Goal: Information Seeking & Learning: Learn about a topic

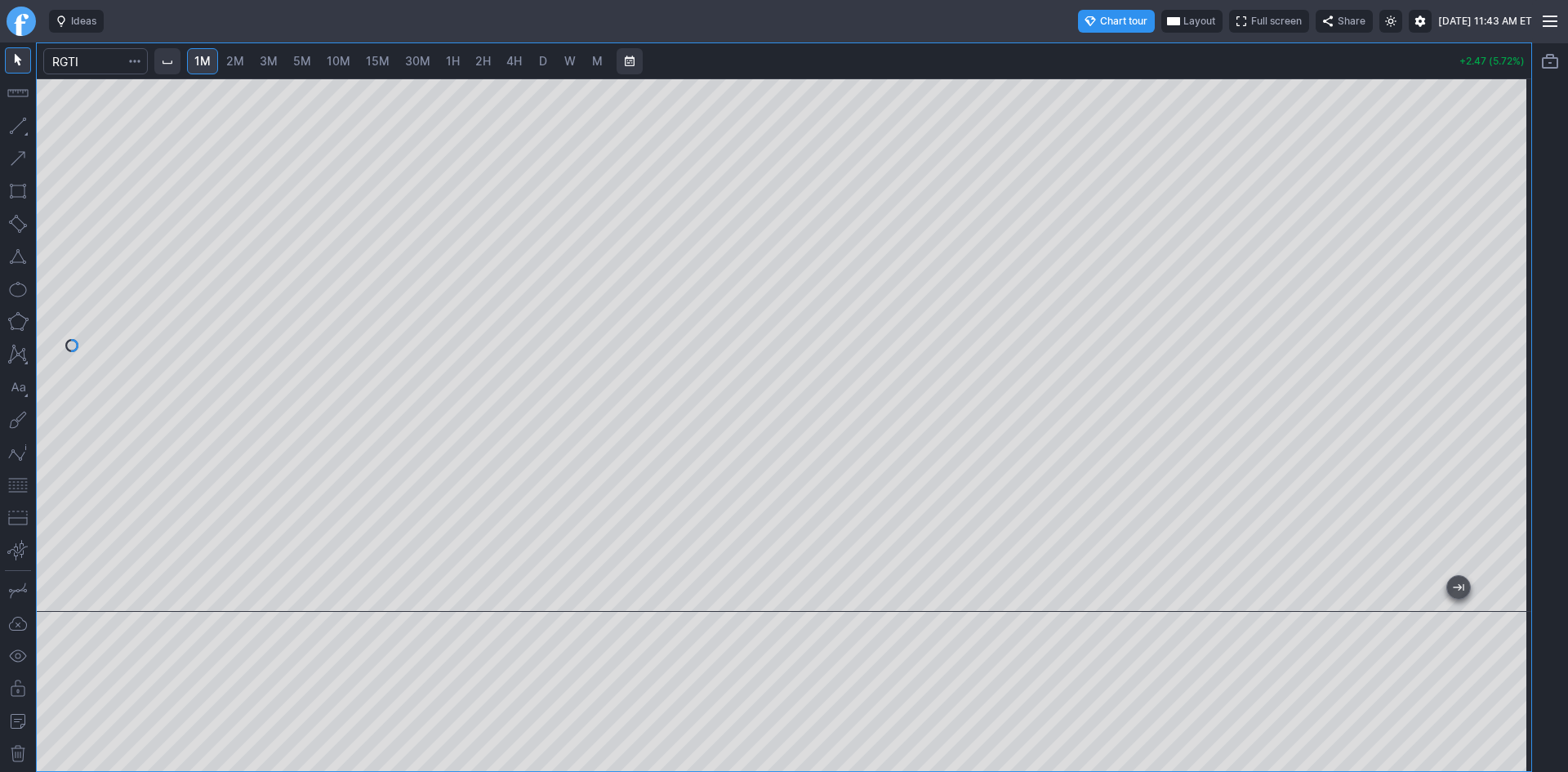
click at [1494, 262] on div at bounding box center [783, 345] width 1494 height 533
drag, startPoint x: 1524, startPoint y: 329, endPoint x: 1504, endPoint y: 284, distance: 49.2
click at [1517, 292] on div at bounding box center [1514, 341] width 35 height 493
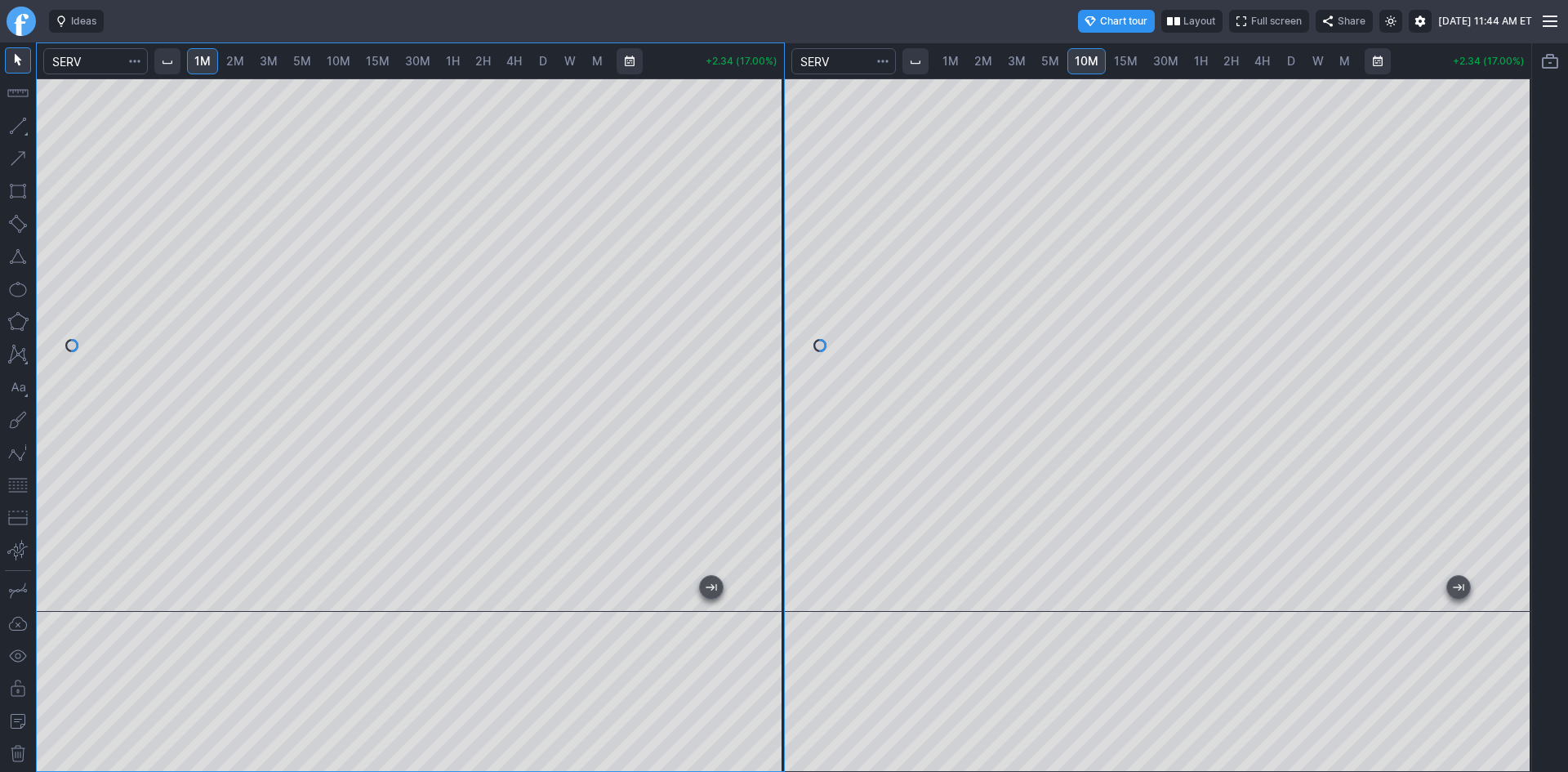
click at [239, 60] on span "2M" at bounding box center [234, 61] width 18 height 14
drag, startPoint x: 768, startPoint y: 292, endPoint x: 768, endPoint y: 304, distance: 12.0
click at [768, 304] on div at bounding box center [766, 341] width 35 height 493
click at [13, 480] on button "button" at bounding box center [18, 485] width 26 height 26
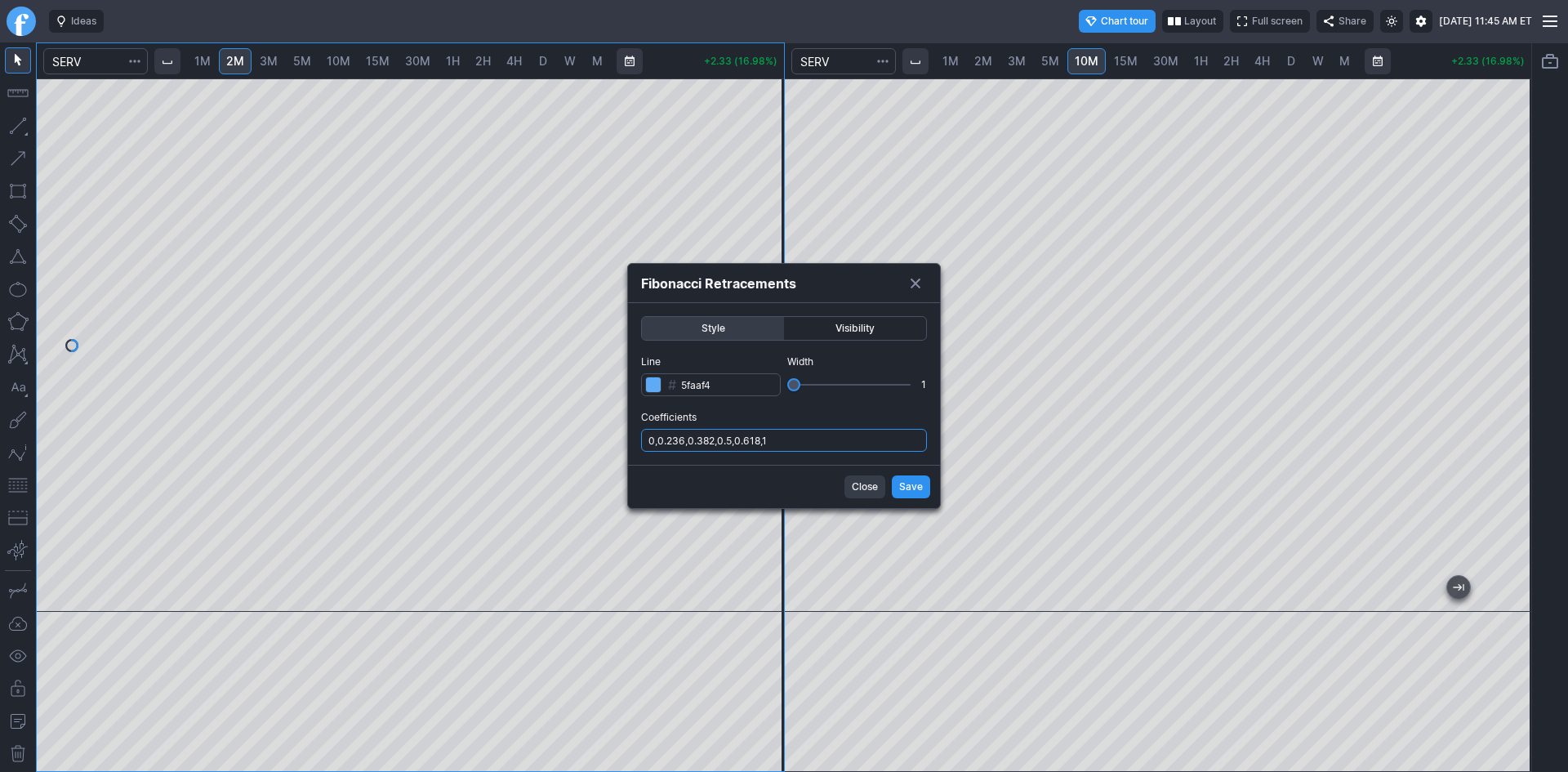
click at [818, 442] on input "0,0.236,0.382,0.5,0.618,1" at bounding box center [783, 440] width 286 height 22
type input "0,0.236,0.382,0.5,0.618,1,.786"
click at [903, 487] on span "Save" at bounding box center [910, 486] width 23 height 16
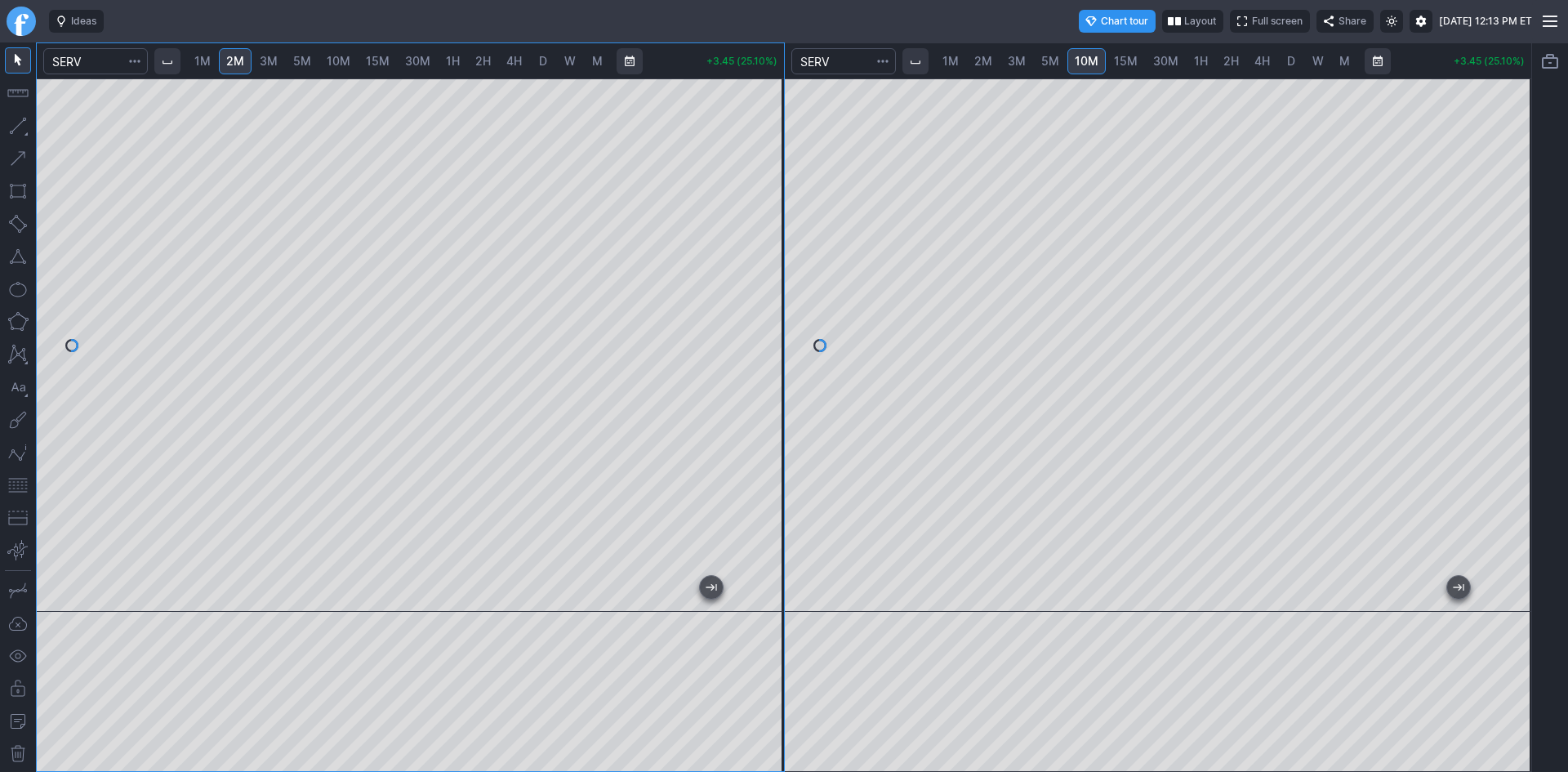
drag, startPoint x: 767, startPoint y: 165, endPoint x: 768, endPoint y: 183, distance: 18.0
click at [768, 183] on div at bounding box center [766, 341] width 35 height 493
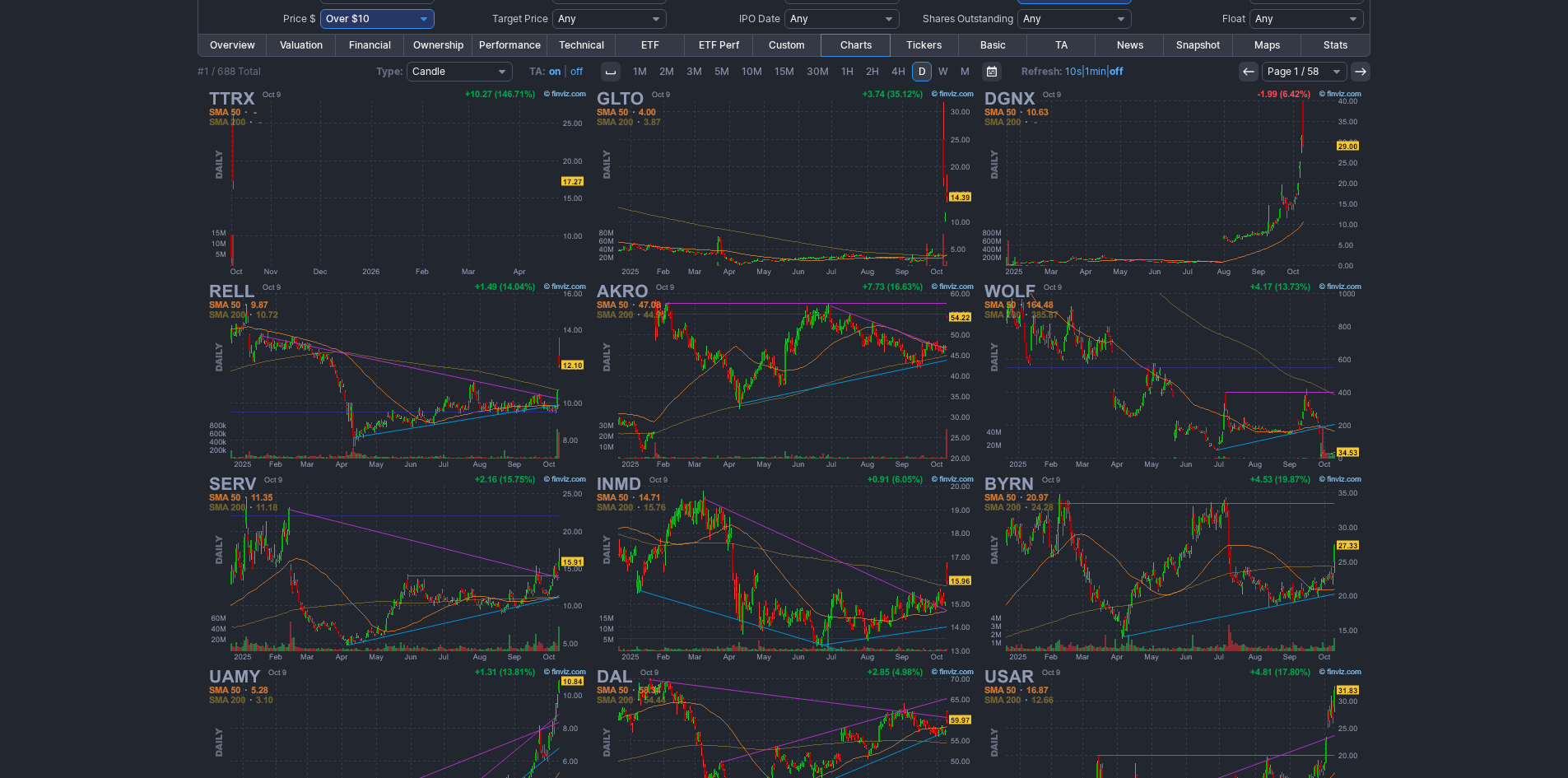
scroll to position [82, 0]
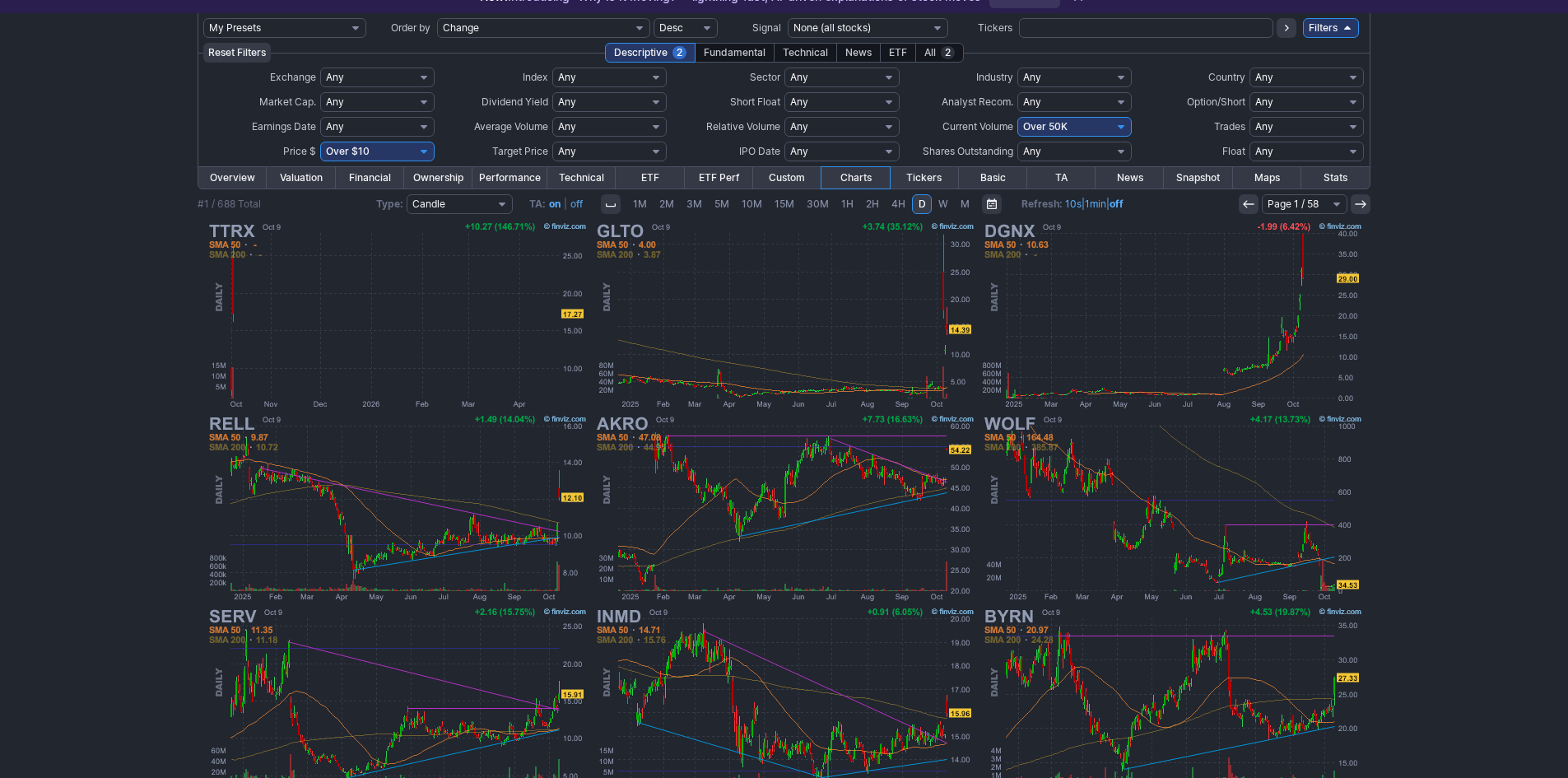
click at [1040, 122] on select "Any Under 50K Under 100K Under 500K Under 750K Under 1M Over 0 Over 50K Over 10…" at bounding box center [1073, 127] width 114 height 20
select select "o200"
click at [1017, 117] on select "Any Under 50K Under 100K Under 500K Under 750K Under 1M Over 0 Over 50K Over 10…" at bounding box center [1073, 127] width 114 height 20
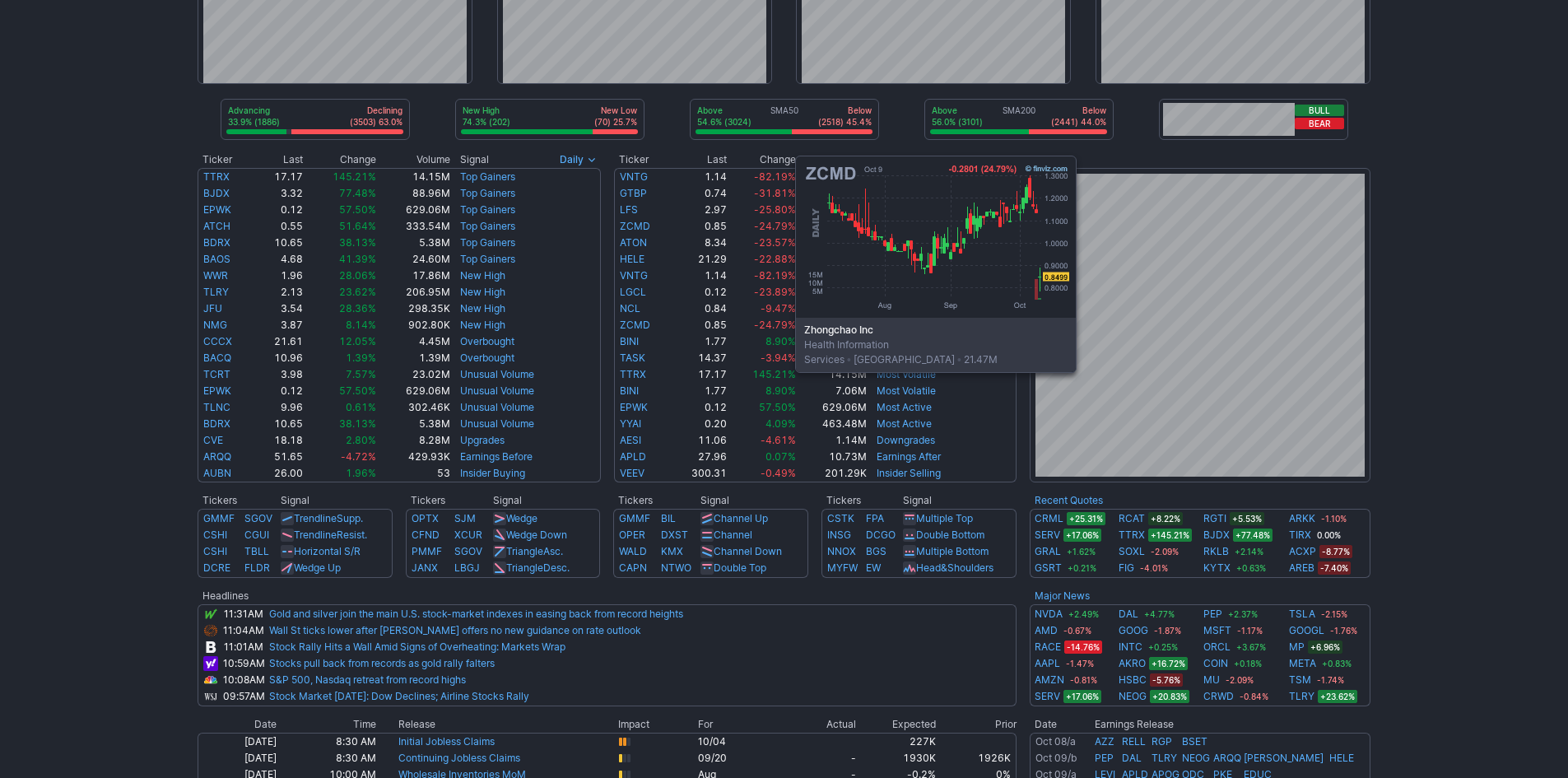
scroll to position [164, 0]
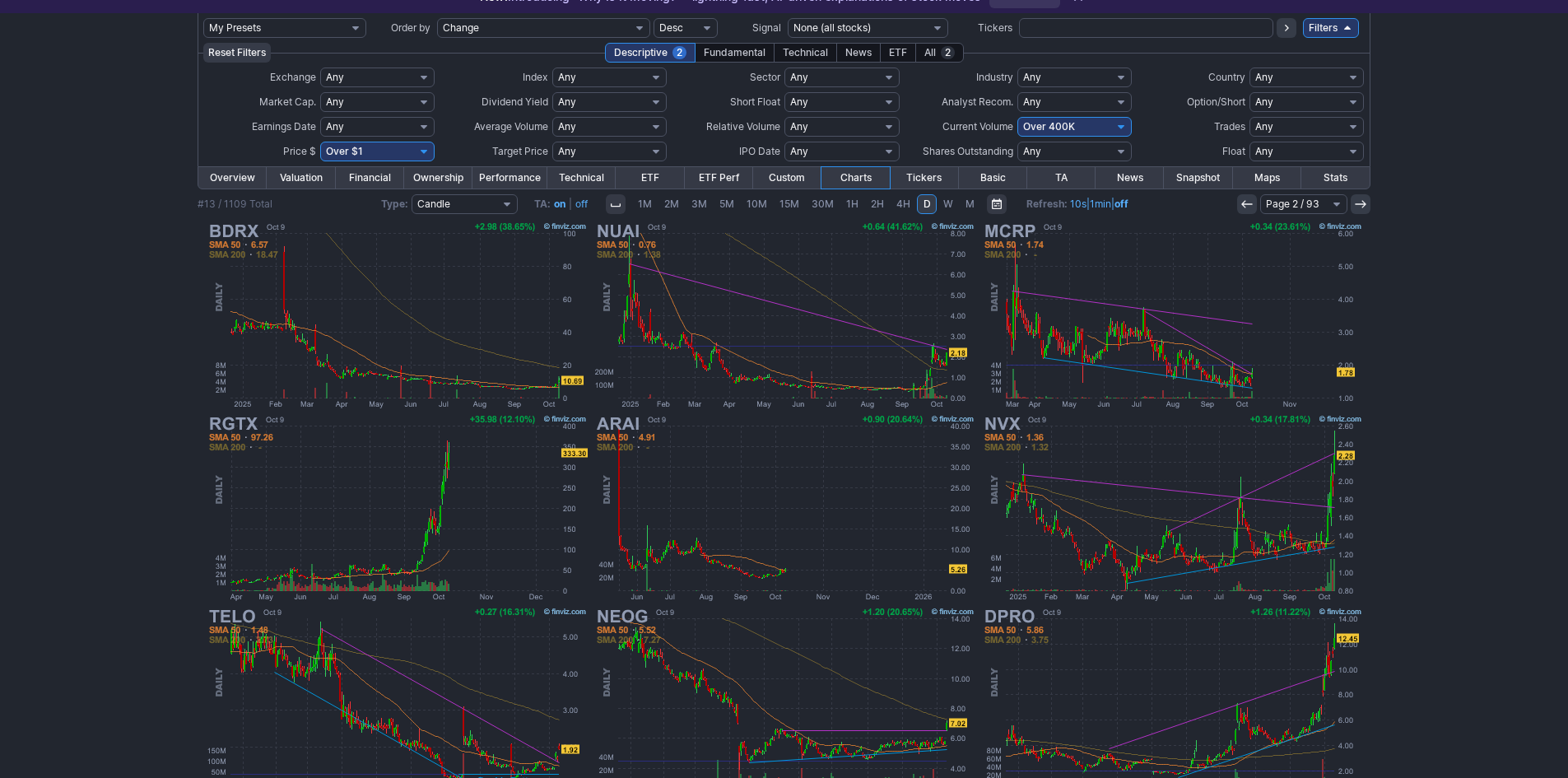
scroll to position [82, 0]
click at [1239, 204] on link at bounding box center [1246, 204] width 20 height 20
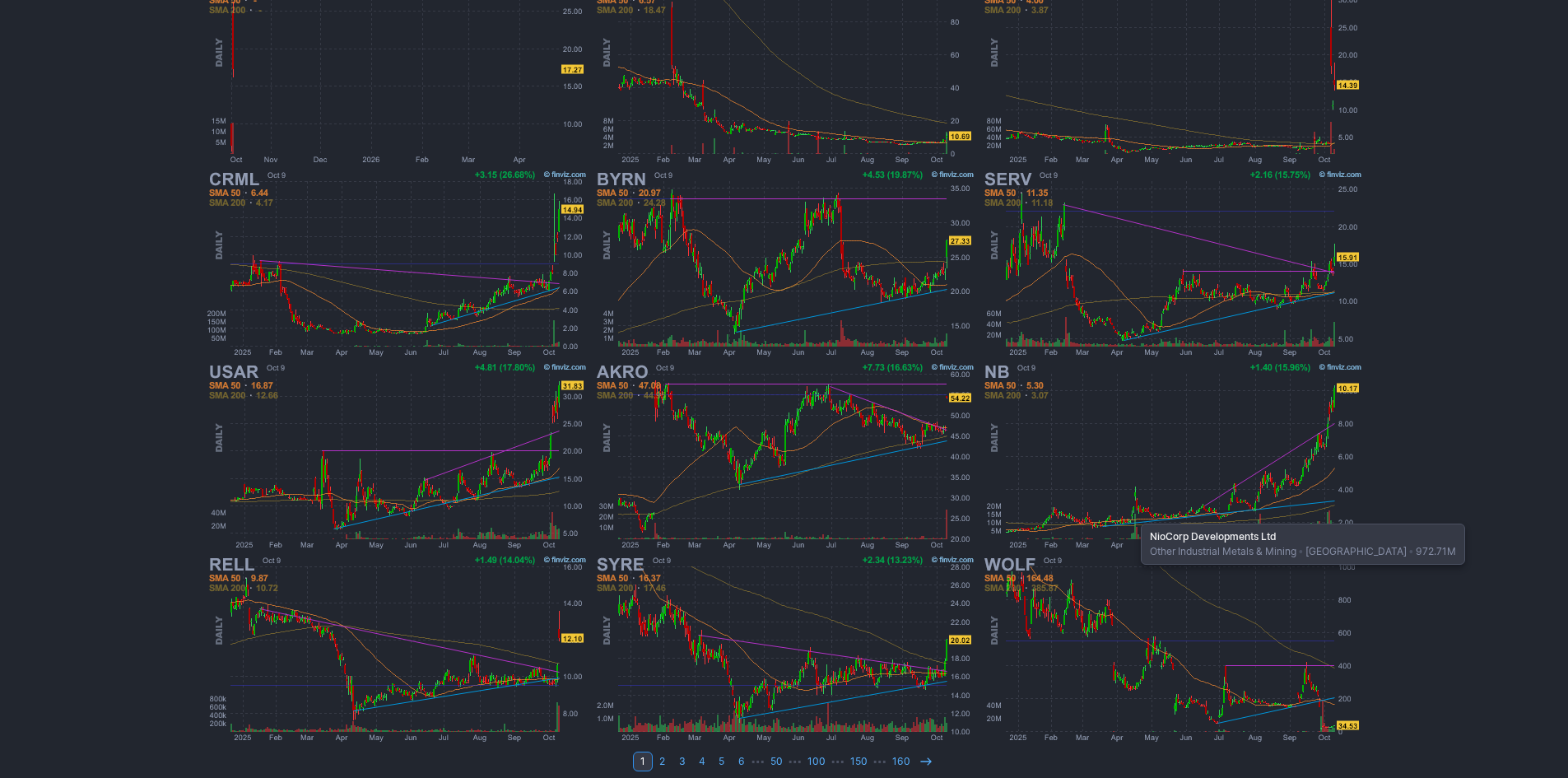
scroll to position [338, 0]
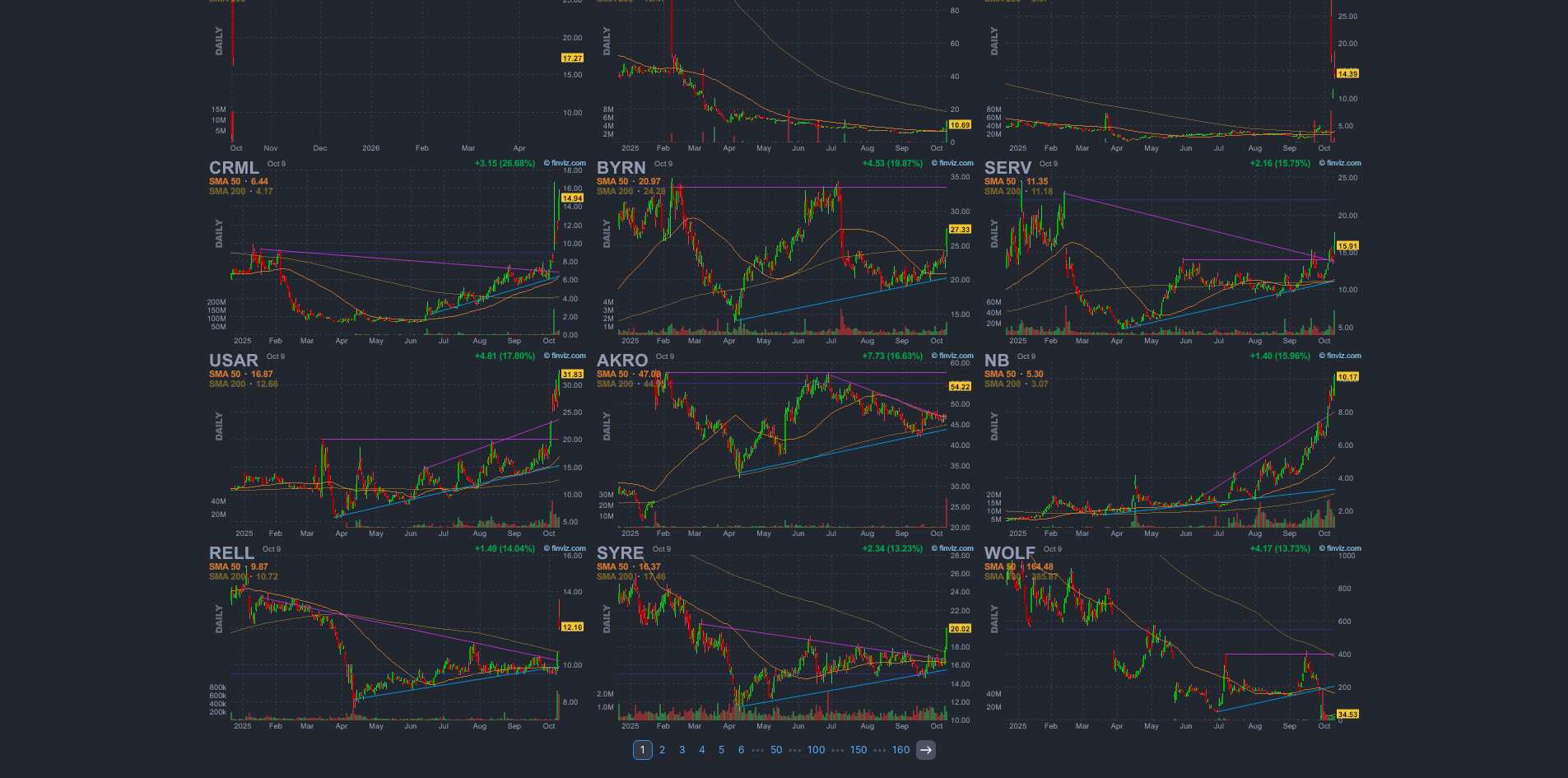
click at [927, 751] on use at bounding box center [925, 750] width 10 height 8
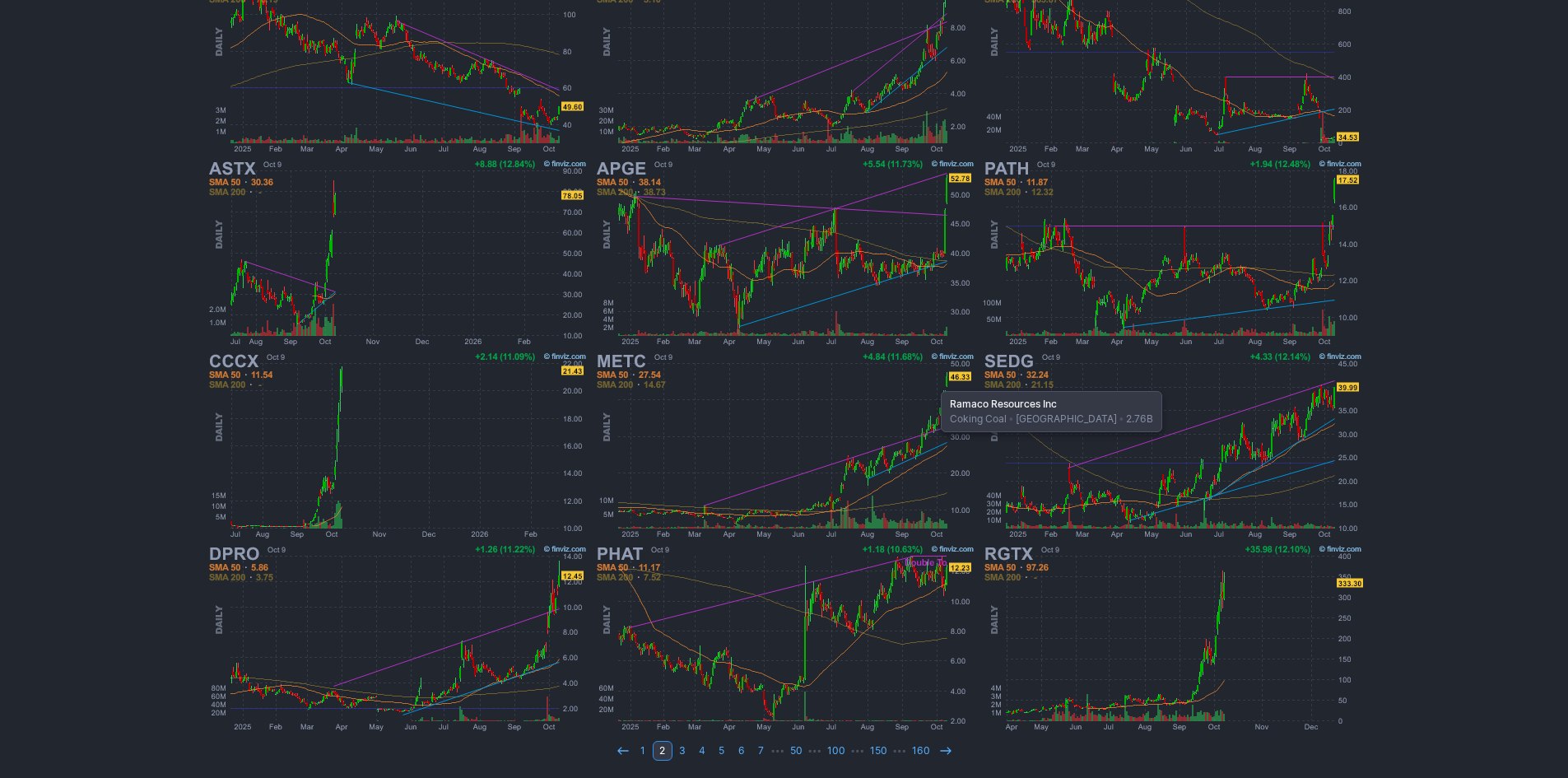
scroll to position [338, 0]
click at [948, 748] on icon at bounding box center [946, 750] width 13 height 13
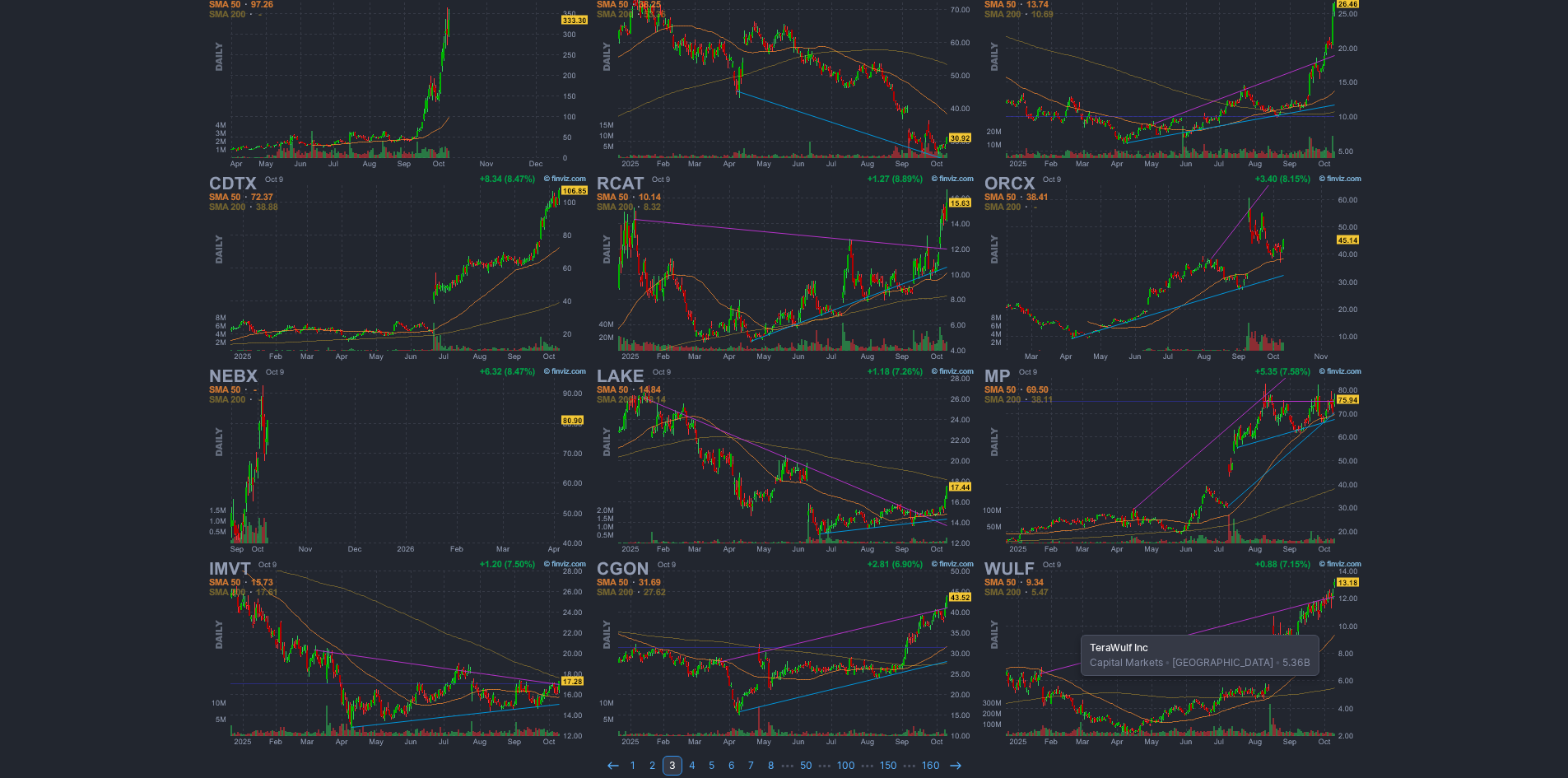
scroll to position [338, 0]
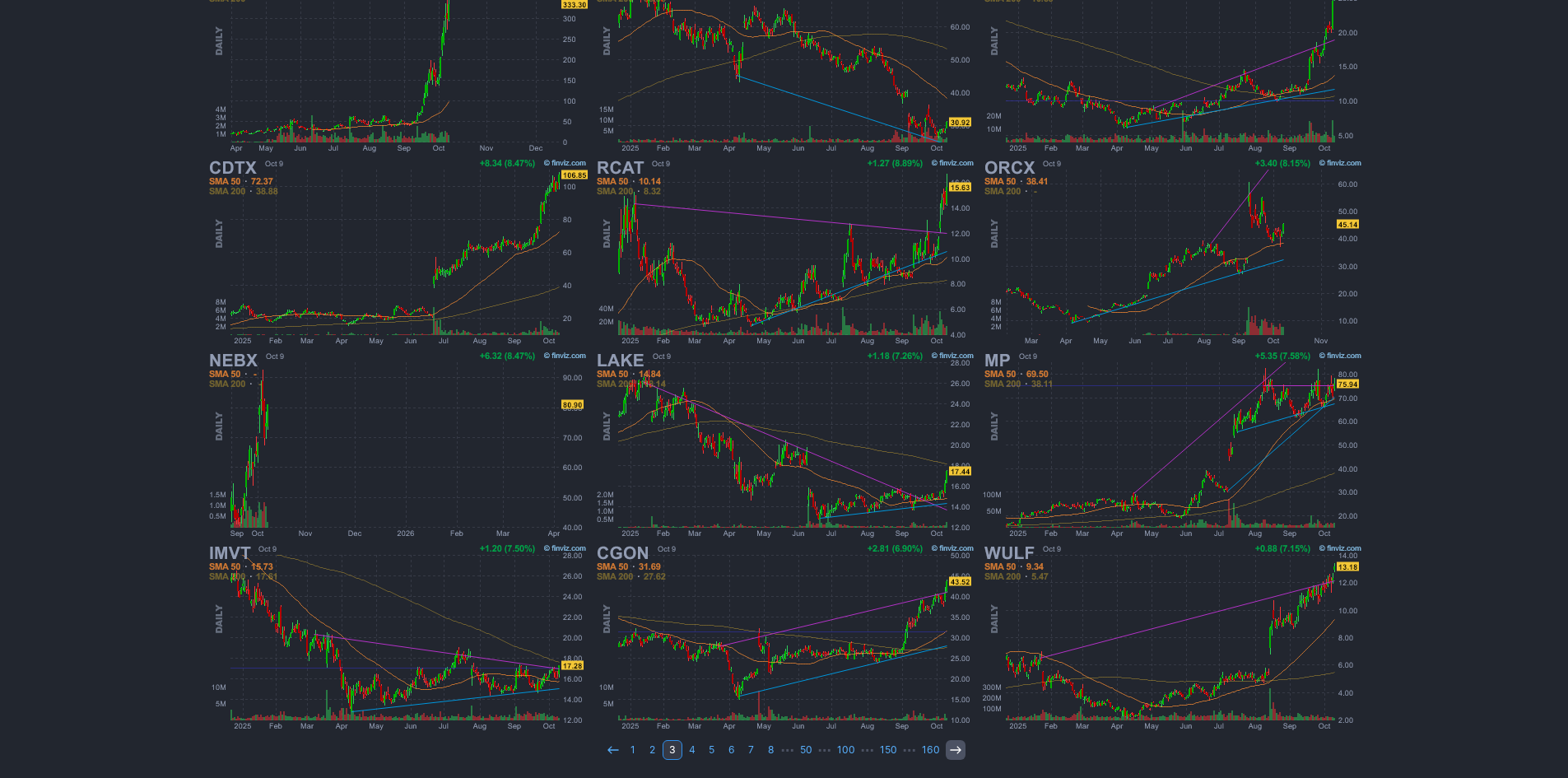
click at [949, 748] on icon at bounding box center [955, 750] width 13 height 13
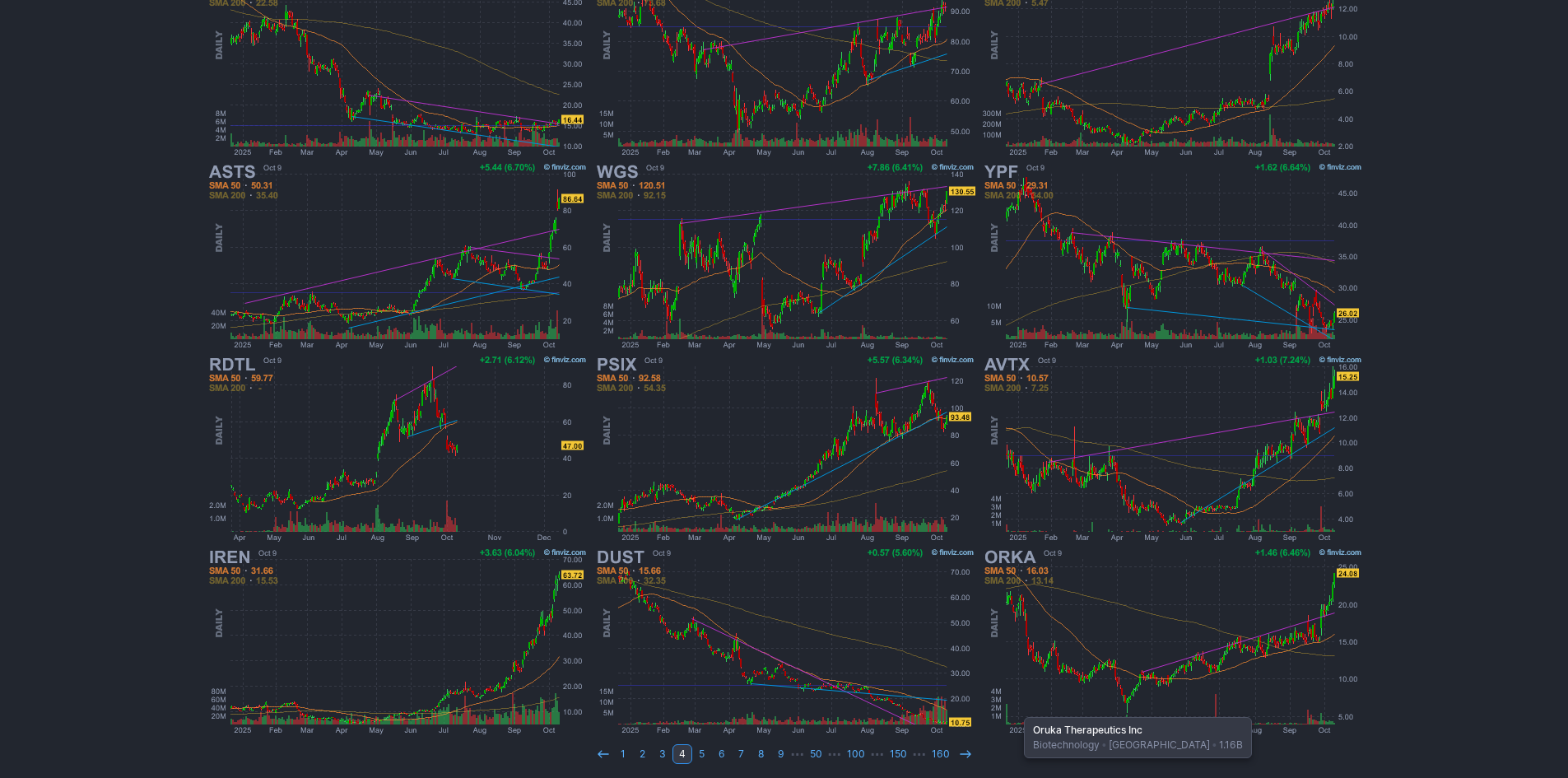
scroll to position [338, 0]
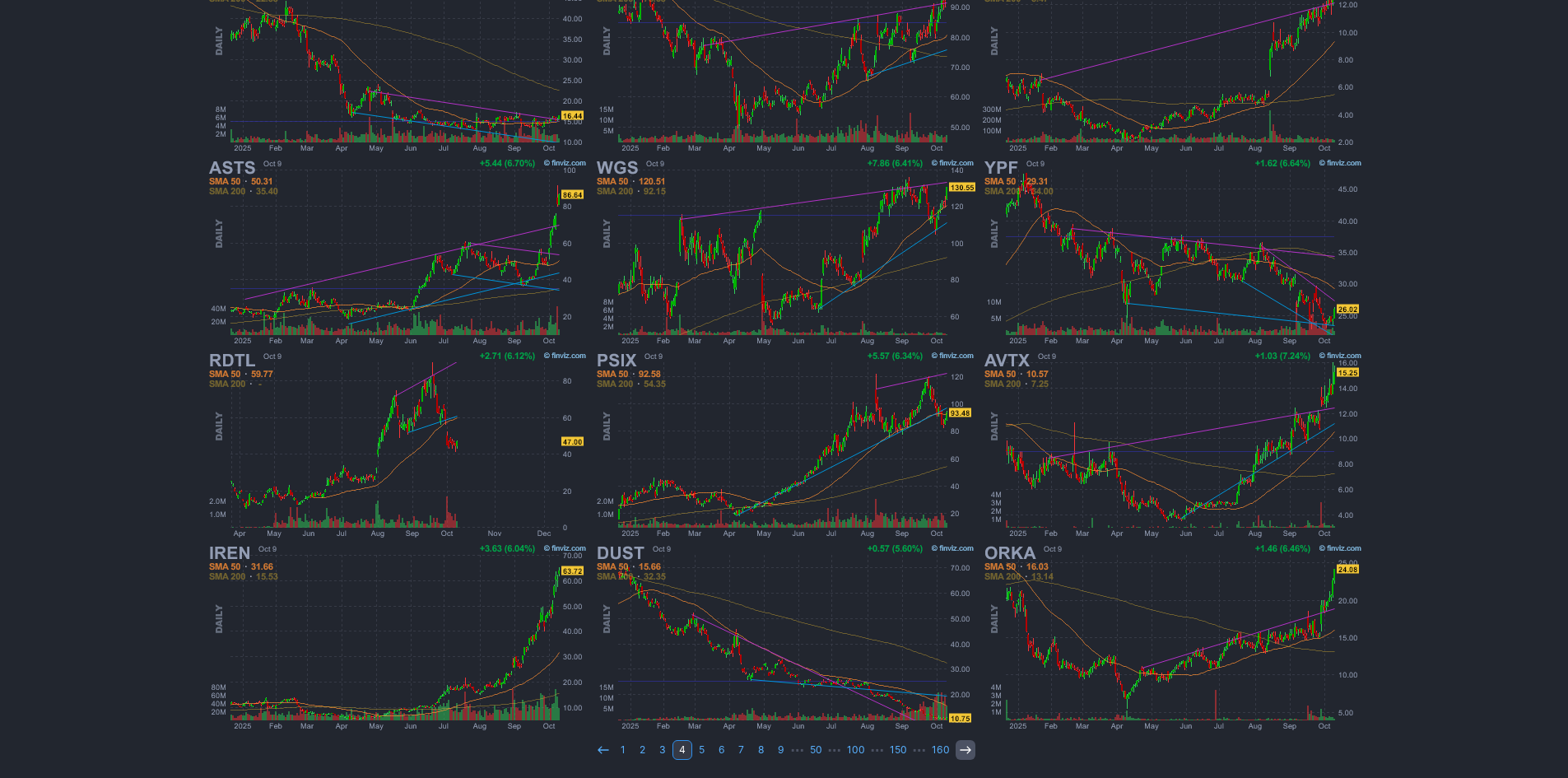
click at [969, 753] on icon at bounding box center [966, 750] width 13 height 13
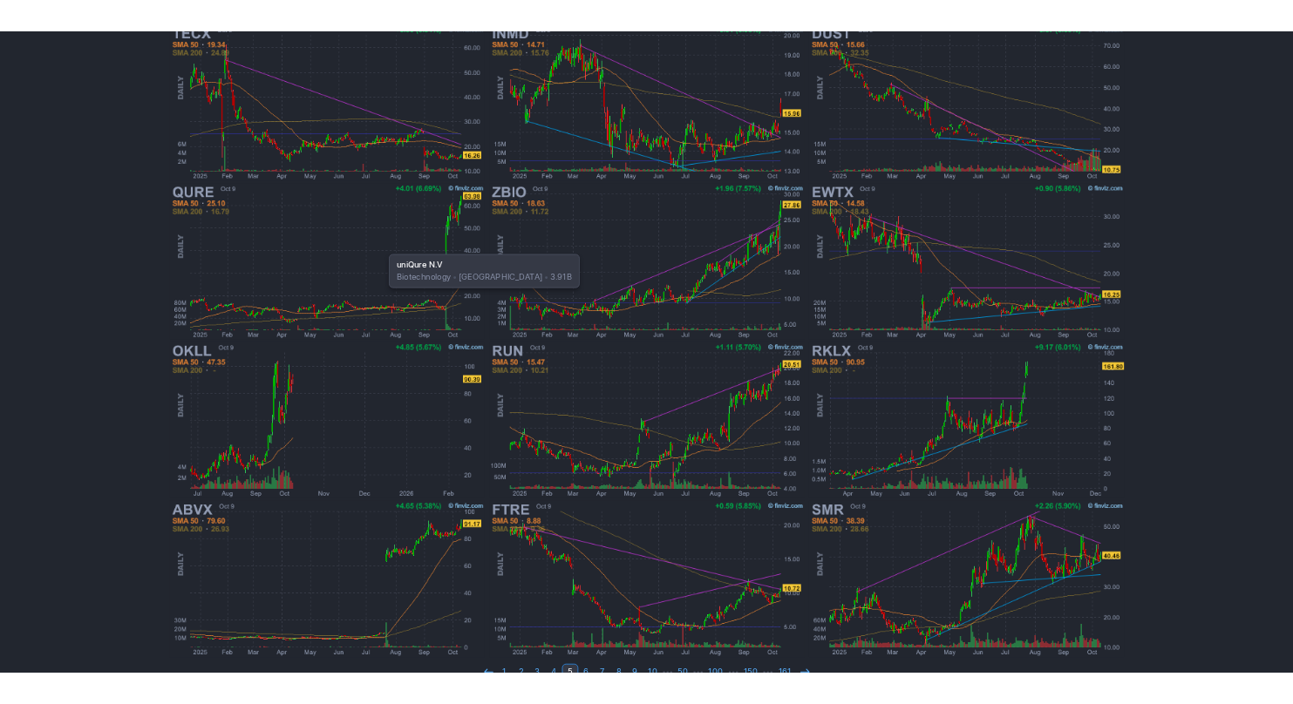
scroll to position [358, 0]
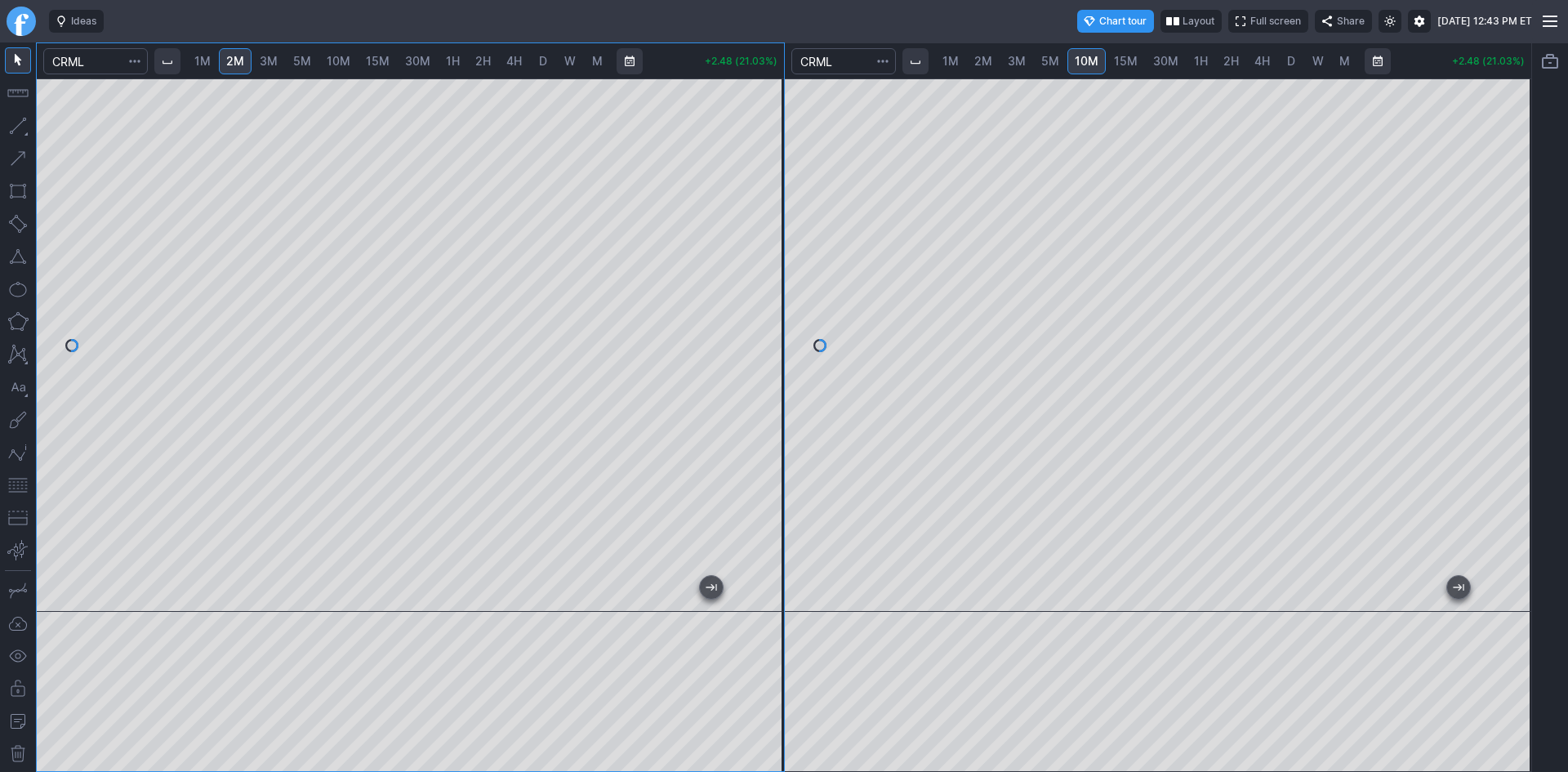
click at [1475, 379] on div at bounding box center [1159, 345] width 747 height 533
